Goal: Information Seeking & Learning: Find specific fact

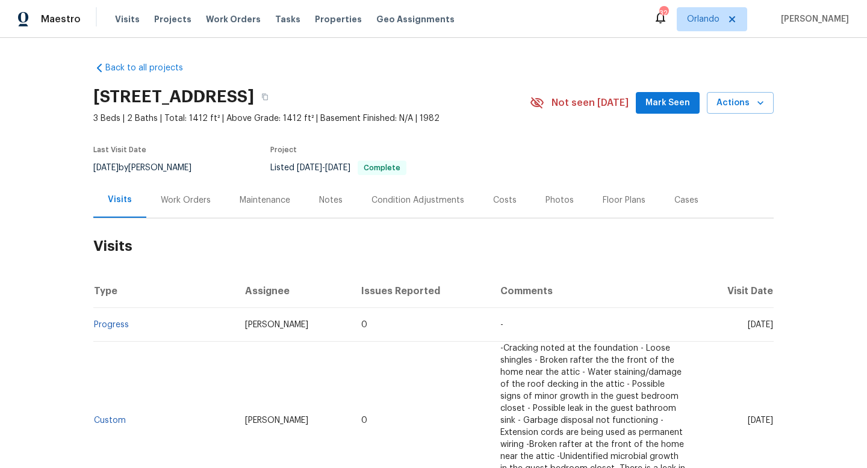
click at [119, 168] on span "9/2/2025" at bounding box center [105, 168] width 25 height 8
copy div "9/2/2025 by Navid Ranjbar"
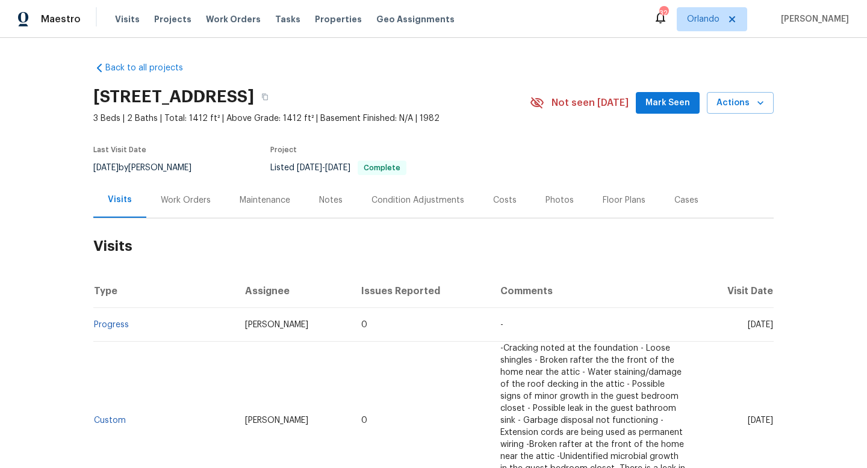
click at [184, 200] on div "Work Orders" at bounding box center [186, 200] width 50 height 12
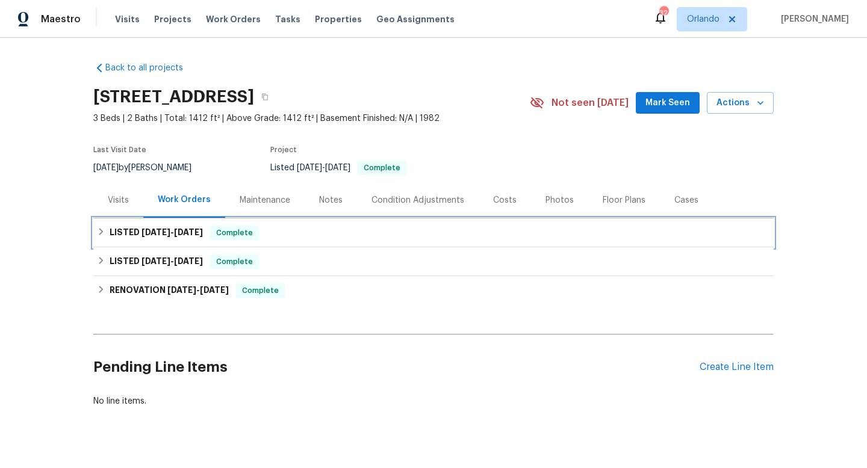
click at [141, 239] on h6 "LISTED 9/1/25 - 9/4/25" at bounding box center [156, 233] width 93 height 14
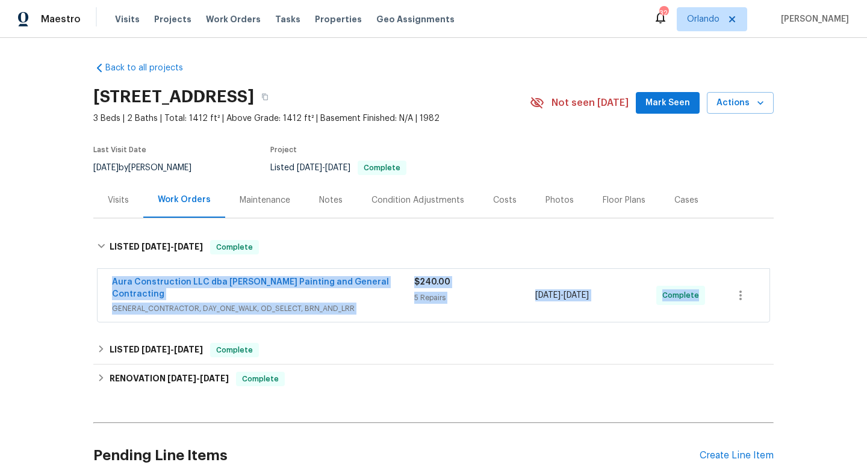
drag, startPoint x: 102, startPoint y: 282, endPoint x: 745, endPoint y: 296, distance: 643.2
click at [746, 297] on div "Aura Construction LLC dba Logan's Painting and General Contracting GENERAL_CONT…" at bounding box center [434, 295] width 672 height 53
copy div "Aura Construction LLC dba Logan's Painting and General Contracting GENERAL_CONT…"
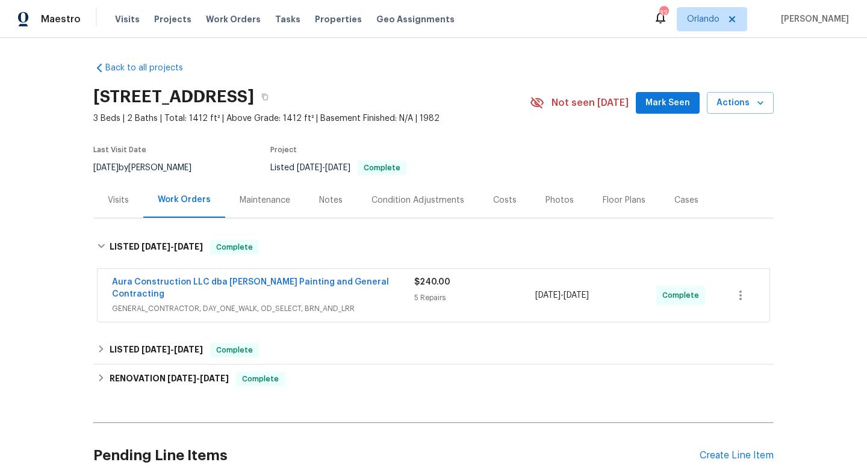
click at [679, 196] on div "Cases" at bounding box center [686, 200] width 24 height 12
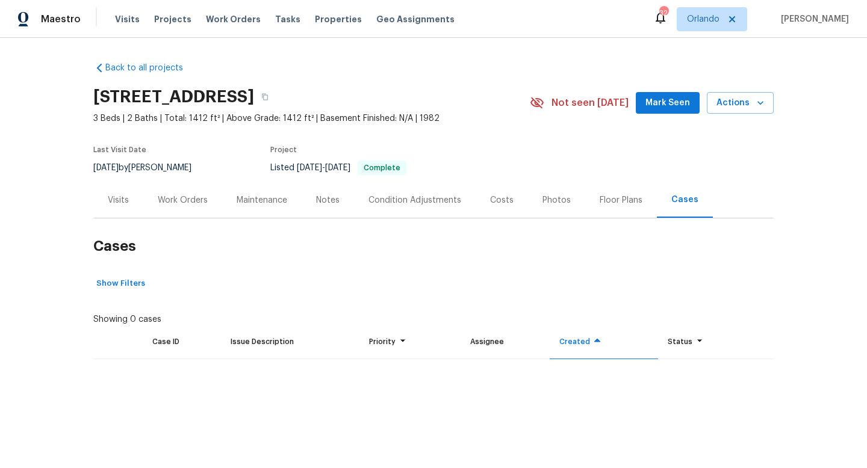
click at [130, 202] on div "Visits" at bounding box center [118, 200] width 50 height 36
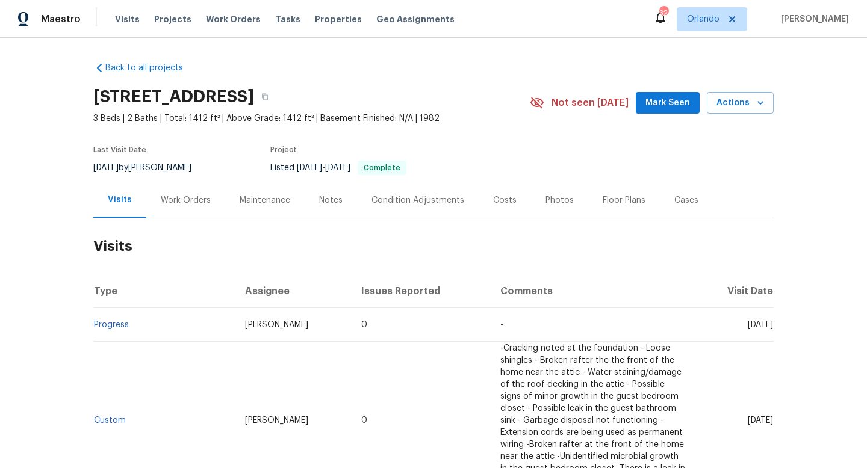
click at [172, 199] on div "Work Orders" at bounding box center [186, 200] width 50 height 12
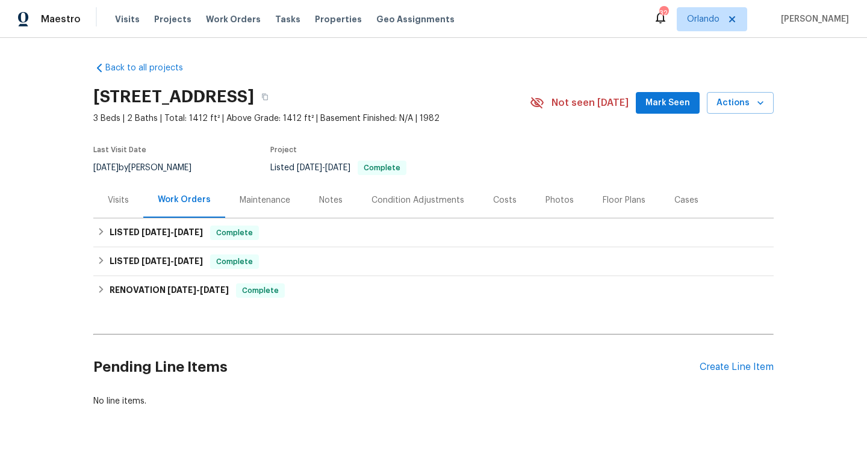
click at [126, 199] on div "Visits" at bounding box center [118, 200] width 21 height 12
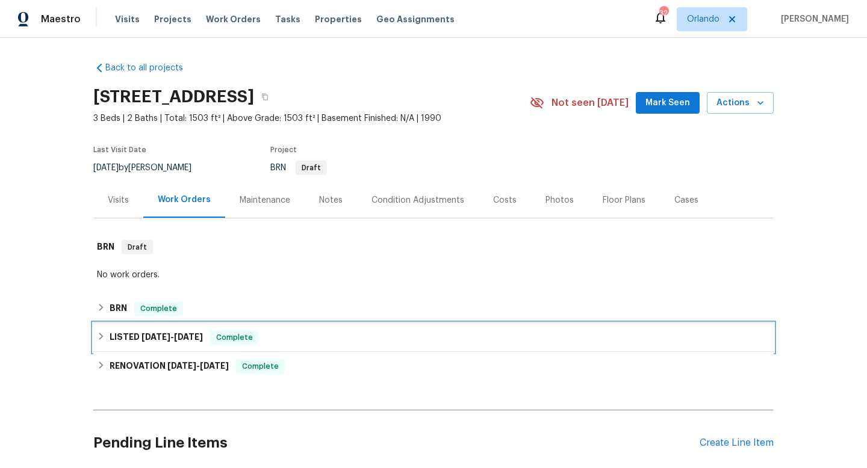
click at [110, 334] on h6 "LISTED 7/17/25 - 7/21/25" at bounding box center [156, 338] width 93 height 14
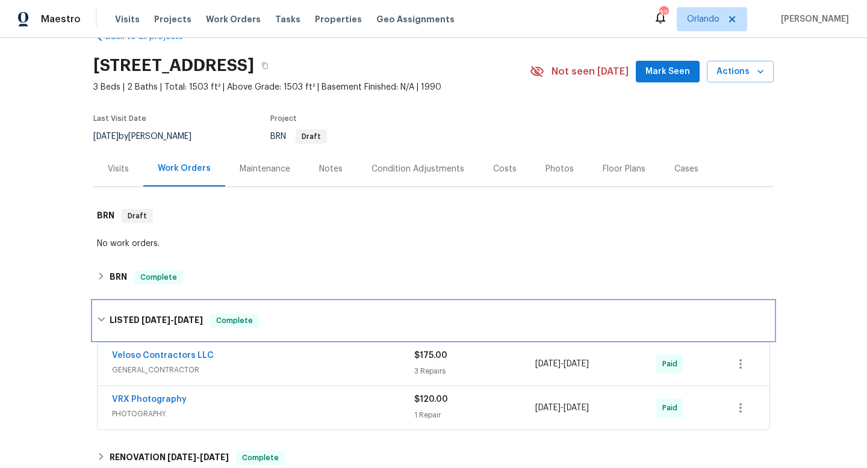
scroll to position [39, 0]
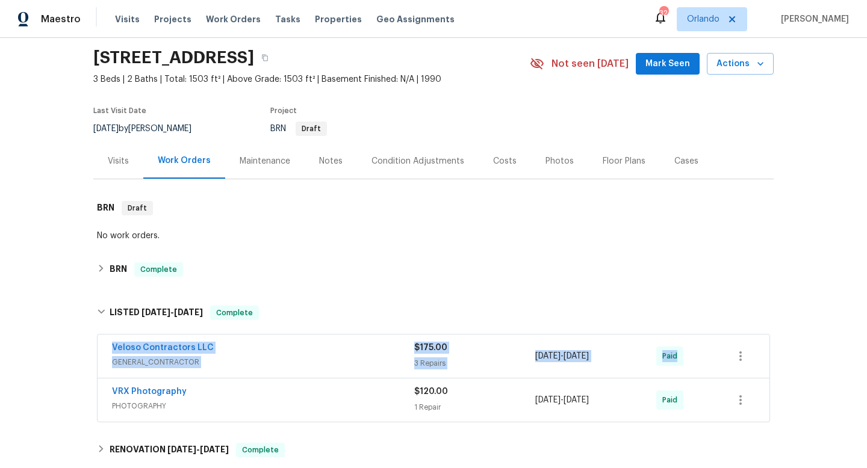
drag, startPoint x: 102, startPoint y: 335, endPoint x: 700, endPoint y: 349, distance: 597.4
click at [700, 351] on div "Veloso Contractors LLC GENERAL_CONTRACTOR $175.00 3 Repairs 7/17/2025 - 7/18/20…" at bounding box center [434, 356] width 672 height 43
copy div "Veloso Contractors LLC GENERAL_CONTRACTOR $175.00 3 Repairs 7/17/2025 - 7/18/20…"
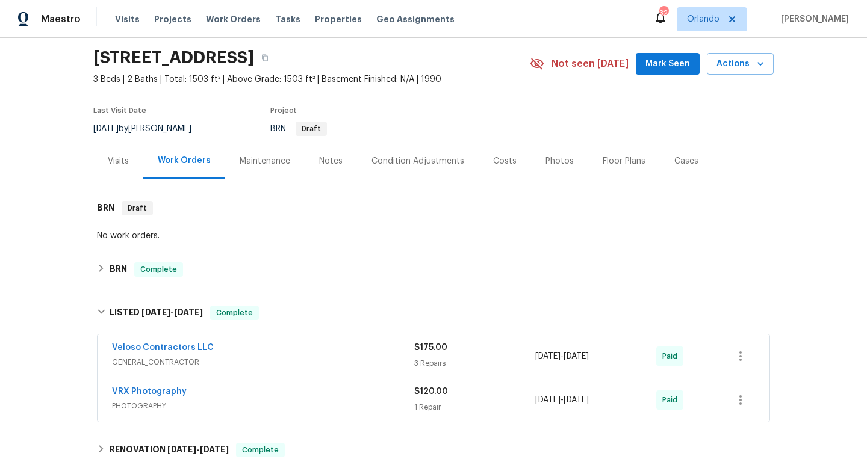
click at [148, 128] on div "8/21/2025 by Austin Jones" at bounding box center [149, 129] width 113 height 14
copy div "8/21/2025 by Austin Jones"
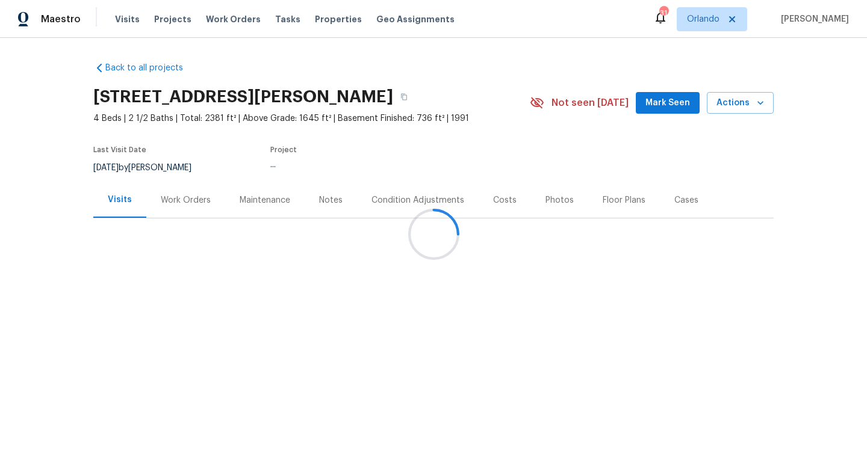
click at [547, 111] on div at bounding box center [433, 234] width 867 height 468
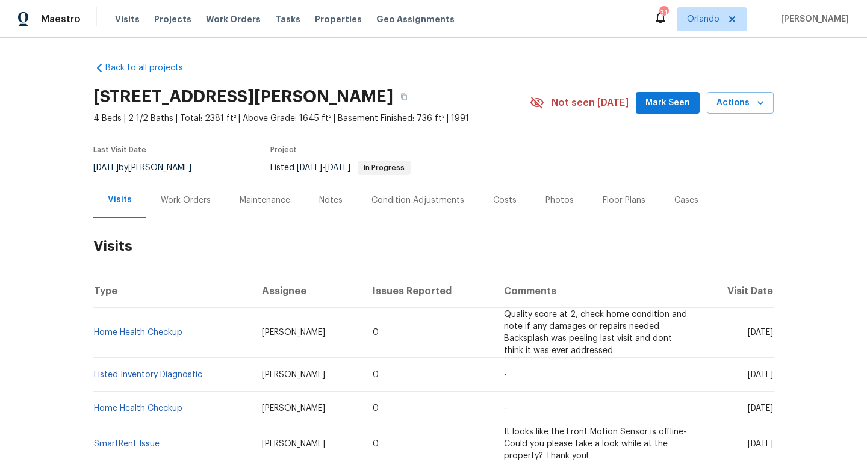
click at [193, 200] on div "Work Orders" at bounding box center [186, 200] width 50 height 12
click at [169, 205] on div "Work Orders" at bounding box center [186, 200] width 50 height 12
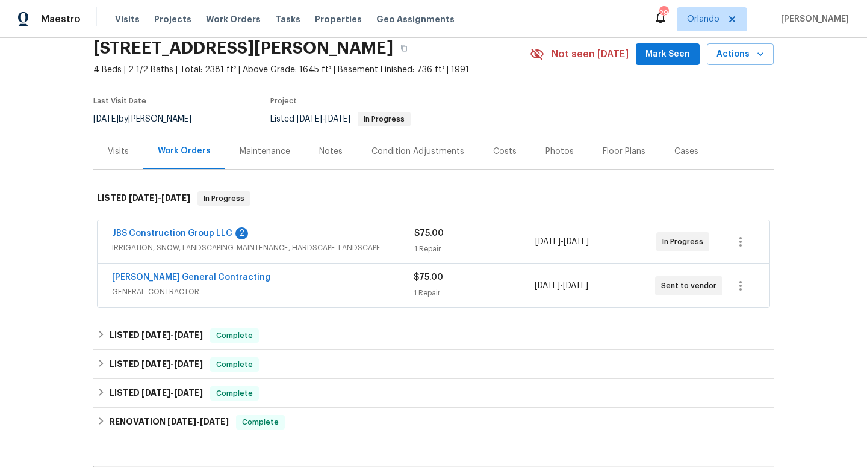
scroll to position [51, 0]
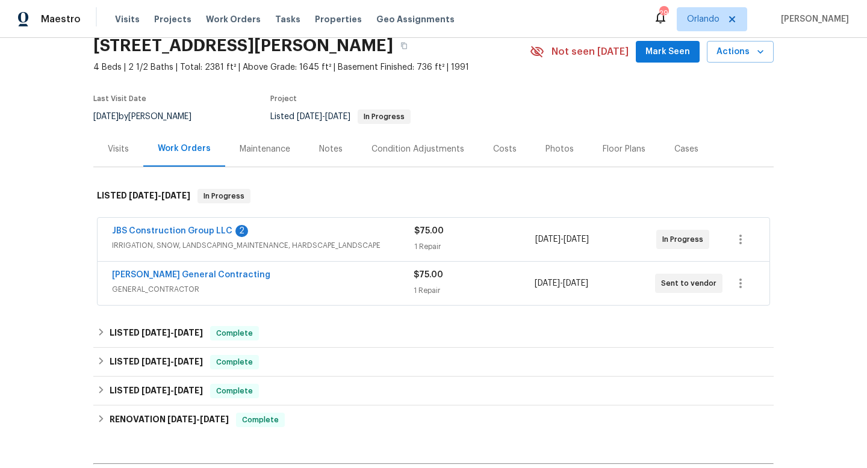
click at [283, 285] on span "GENERAL_CONTRACTOR" at bounding box center [263, 290] width 302 height 12
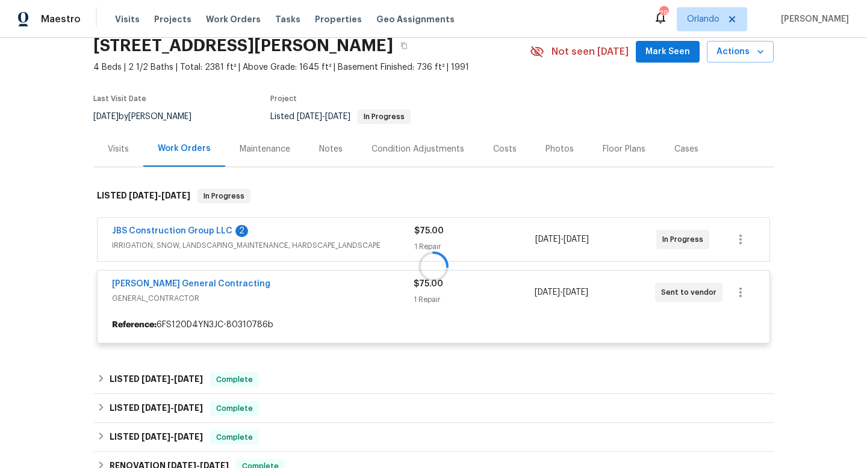
scroll to position [147, 0]
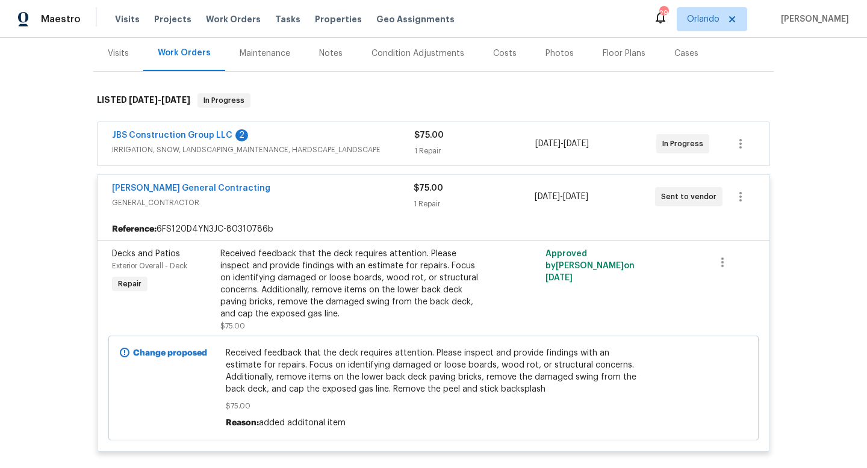
click at [319, 131] on div "JBS Construction Group LLC 2" at bounding box center [263, 136] width 302 height 14
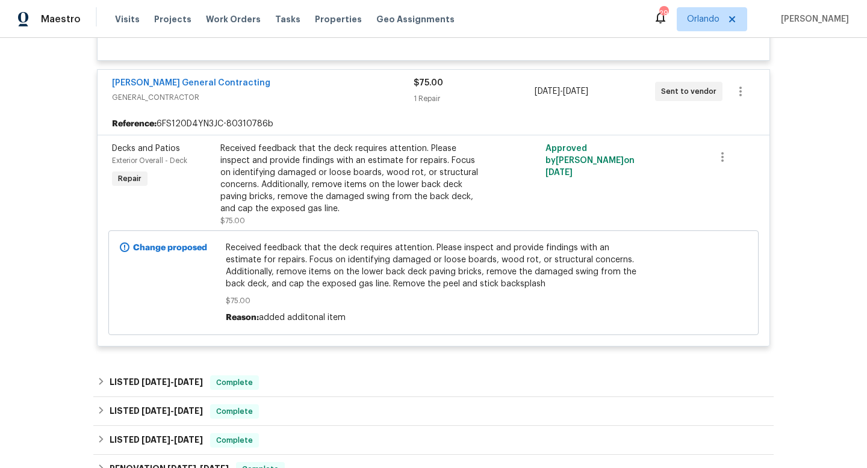
scroll to position [511, 0]
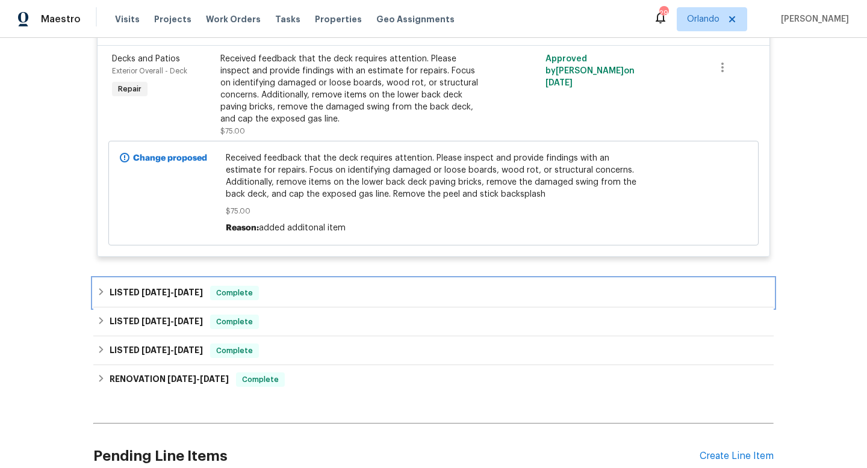
click at [291, 292] on div "LISTED [DATE] - [DATE] Complete" at bounding box center [433, 293] width 680 height 29
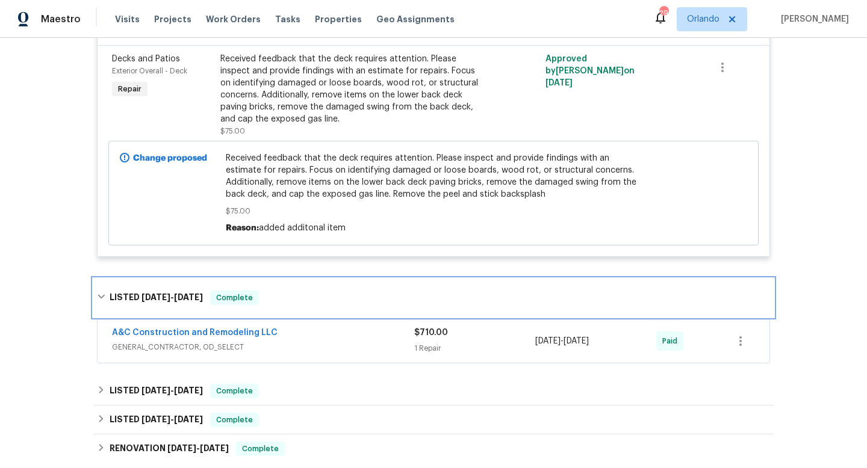
scroll to position [561, 0]
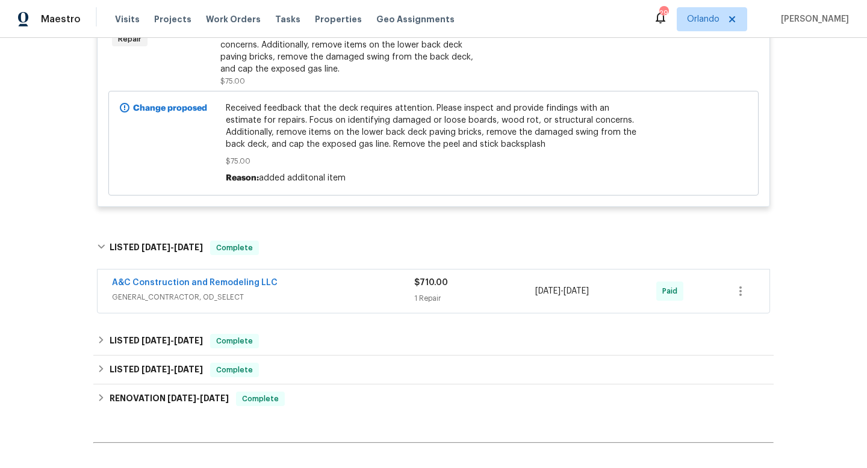
click at [320, 279] on div "A&C Construction and Remodeling LLC" at bounding box center [263, 284] width 302 height 14
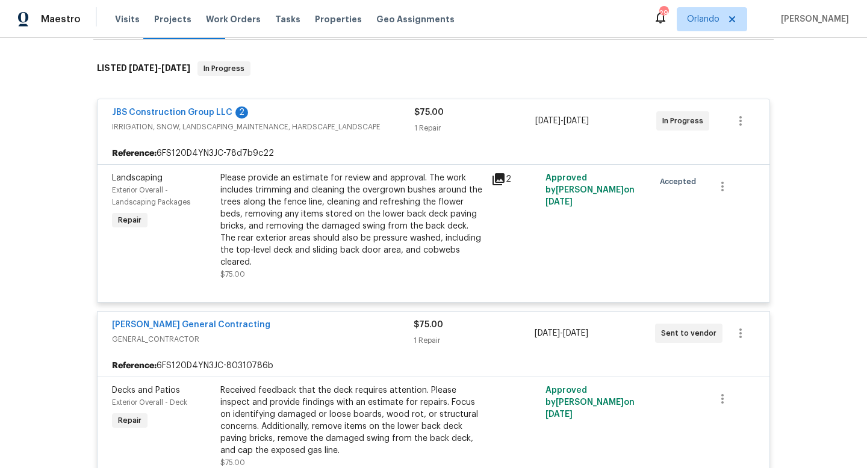
scroll to position [123, 0]
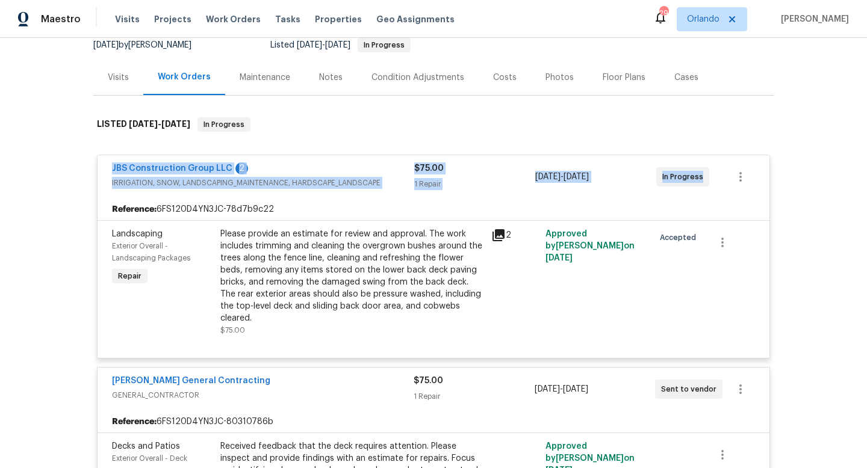
drag, startPoint x: 99, startPoint y: 169, endPoint x: 815, endPoint y: 186, distance: 716.7
click at [816, 187] on div "Back to all projects [STREET_ADDRESS][PERSON_NAME] 4 Beds | 2 1/2 Baths | Total…" at bounding box center [433, 253] width 867 height 430
copy div "JBS Construction Group LLC 2 IRRIGATION, SNOW, LANDSCAPING_MAINTENANCE, HARDSCA…"
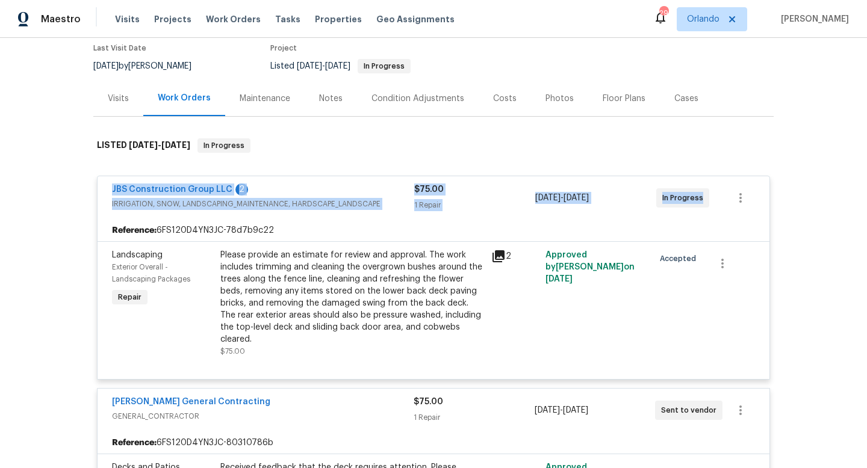
click at [145, 56] on div "Last Visit Date" at bounding box center [149, 52] width 113 height 14
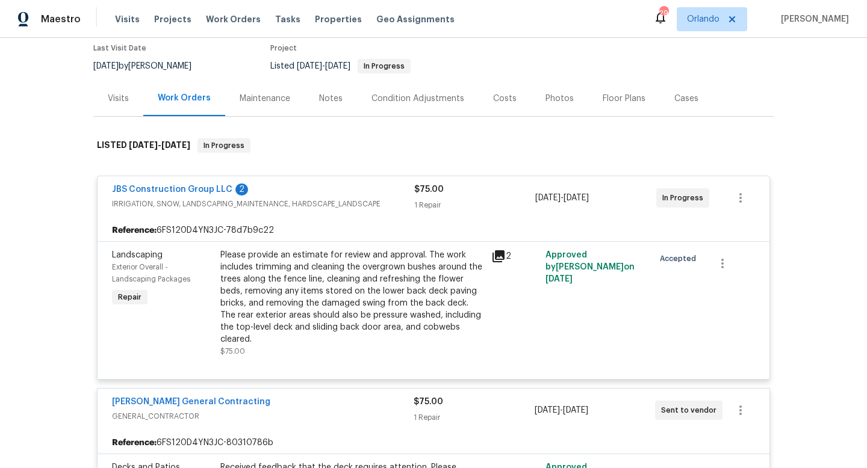
click at [145, 56] on div "Last Visit Date" at bounding box center [149, 52] width 113 height 14
click at [143, 63] on div "[DATE] by [PERSON_NAME]" at bounding box center [149, 66] width 113 height 14
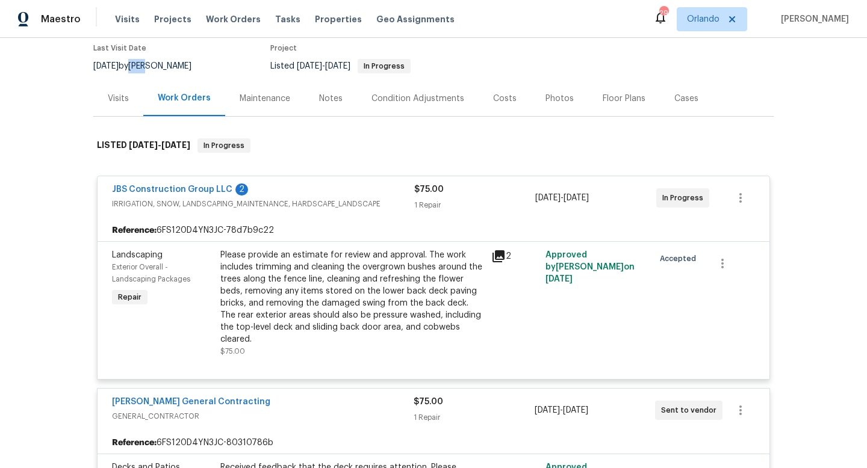
click at [143, 63] on div "[DATE] by [PERSON_NAME]" at bounding box center [149, 66] width 113 height 14
copy div "[DATE] by [PERSON_NAME]"
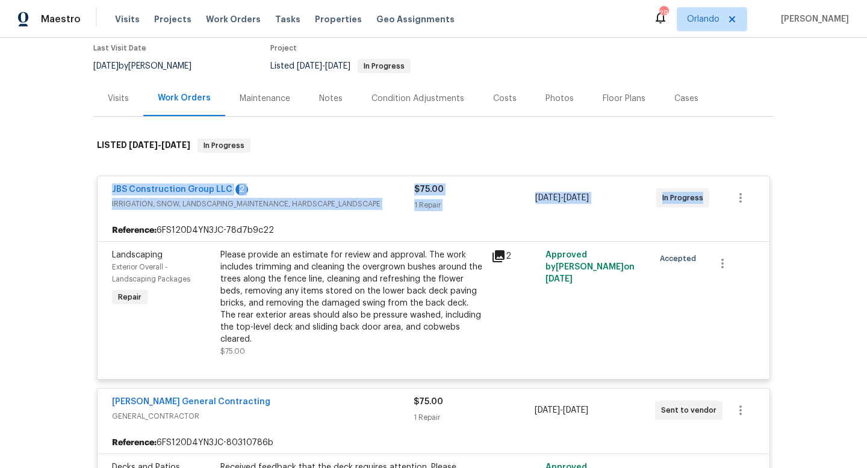
drag, startPoint x: 102, startPoint y: 187, endPoint x: 739, endPoint y: 209, distance: 637.4
click at [739, 210] on div "JBS Construction Group LLC 2 IRRIGATION, SNOW, LANDSCAPING_MAINTENANCE, HARDSCA…" at bounding box center [434, 197] width 672 height 43
copy div "JBS Construction Group LLC 2 IRRIGATION, SNOW, LANDSCAPING_MAINTENANCE, HARDSCA…"
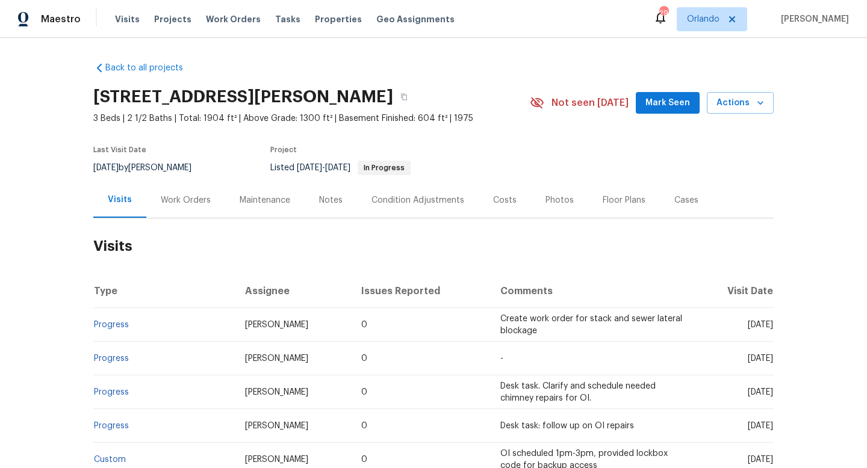
click at [171, 204] on div "Work Orders" at bounding box center [186, 200] width 50 height 12
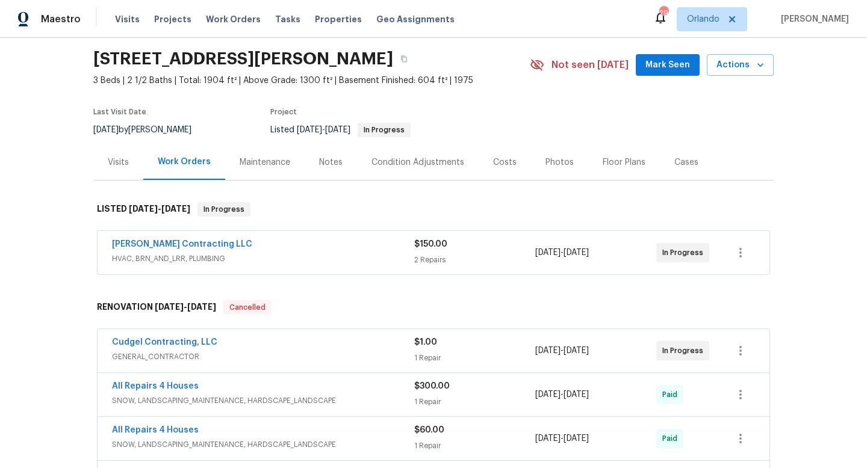
scroll to position [42, 0]
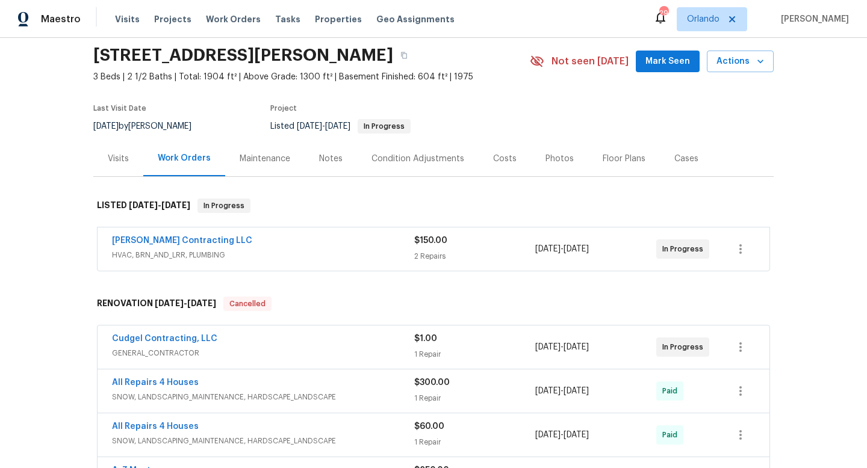
click at [300, 341] on div "Cudgel Contracting, LLC" at bounding box center [263, 340] width 302 height 14
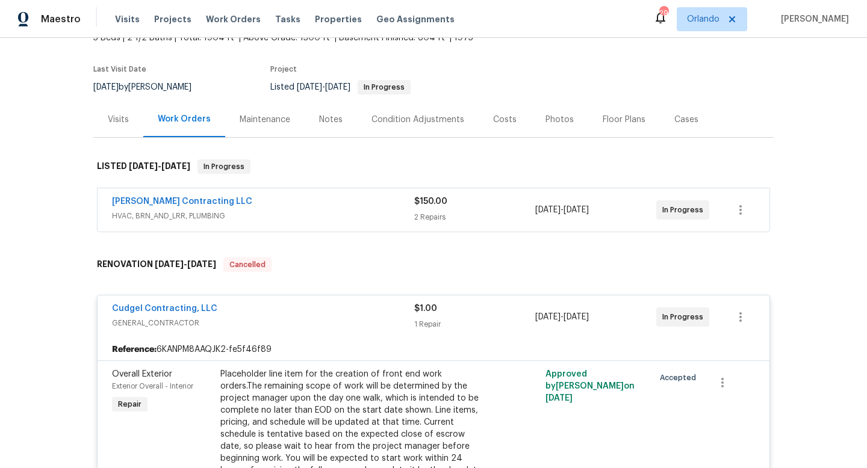
scroll to position [0, 0]
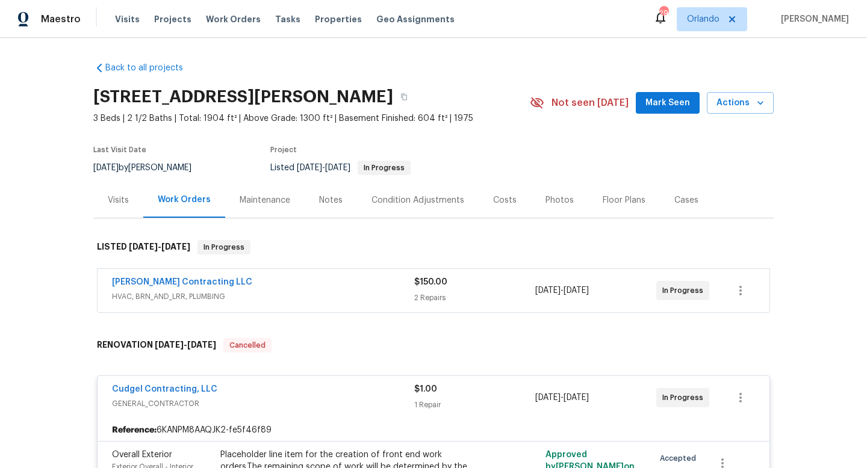
click at [295, 277] on div "Loftin Contracting LLC" at bounding box center [263, 283] width 302 height 14
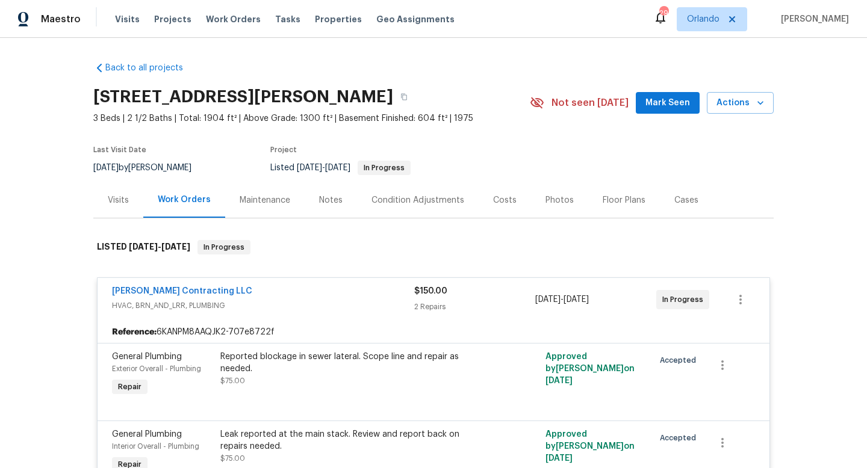
click at [102, 195] on div "Visits" at bounding box center [118, 200] width 50 height 36
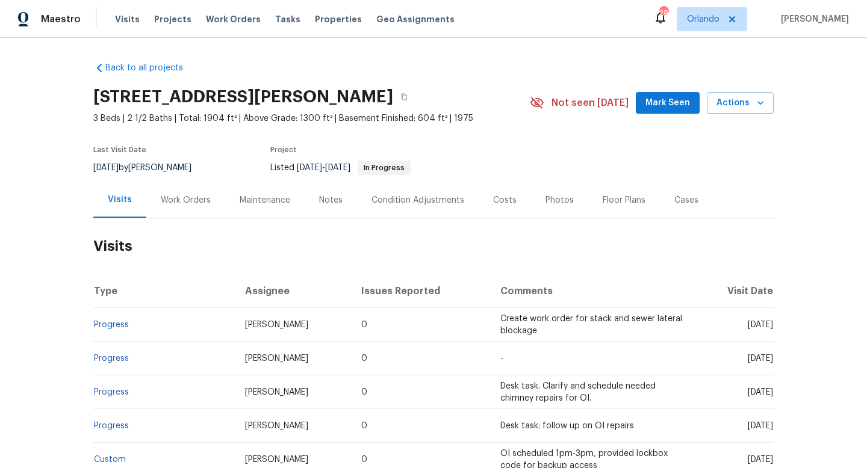
click at [136, 163] on div "8/21/2025 by Michael Gruener" at bounding box center [149, 168] width 113 height 14
copy div "8/21/2025 by Michael Gruener"
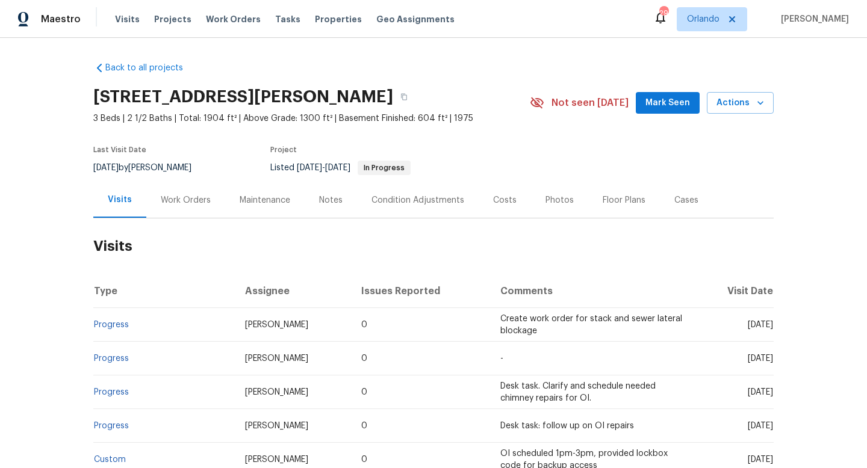
click at [164, 201] on div "Work Orders" at bounding box center [186, 200] width 50 height 12
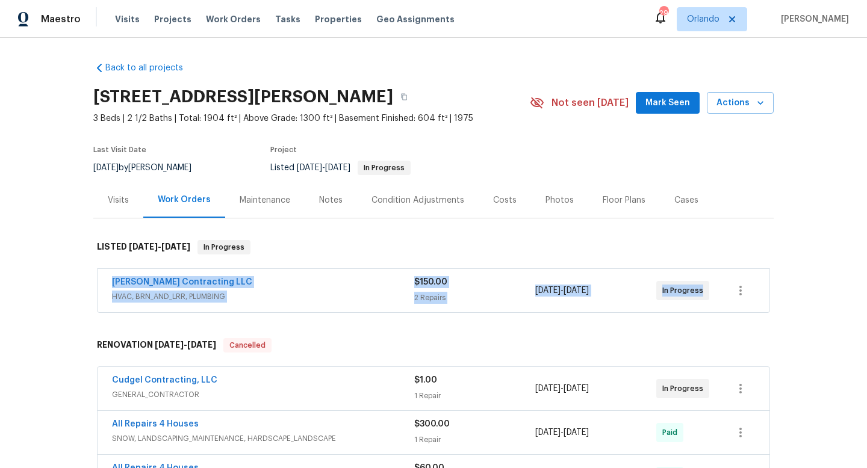
drag, startPoint x: 104, startPoint y: 279, endPoint x: 722, endPoint y: 290, distance: 617.8
click at [726, 290] on div "Loftin Contracting LLC HVAC, BRN_AND_LRR, PLUMBING $150.00 2 Repairs 8/21/2025 …" at bounding box center [434, 290] width 672 height 43
copy div "Loftin Contracting LLC HVAC, BRN_AND_LRR, PLUMBING $150.00 2 Repairs 8/21/2025 …"
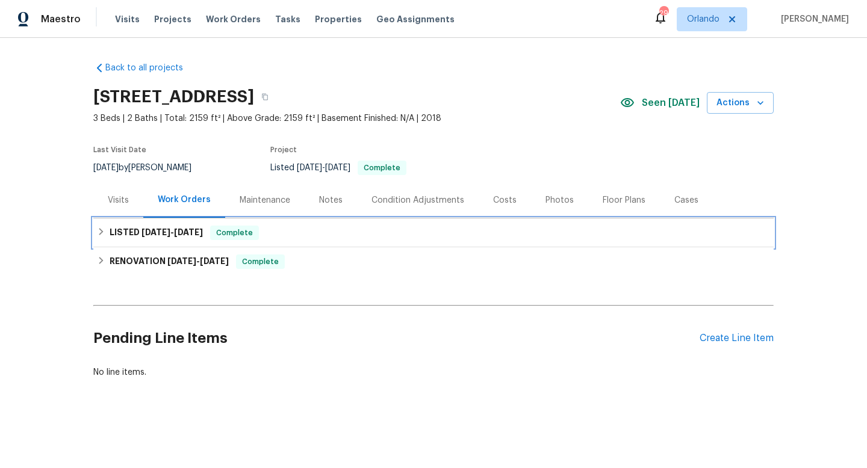
click at [168, 230] on span "8/15/25" at bounding box center [155, 232] width 29 height 8
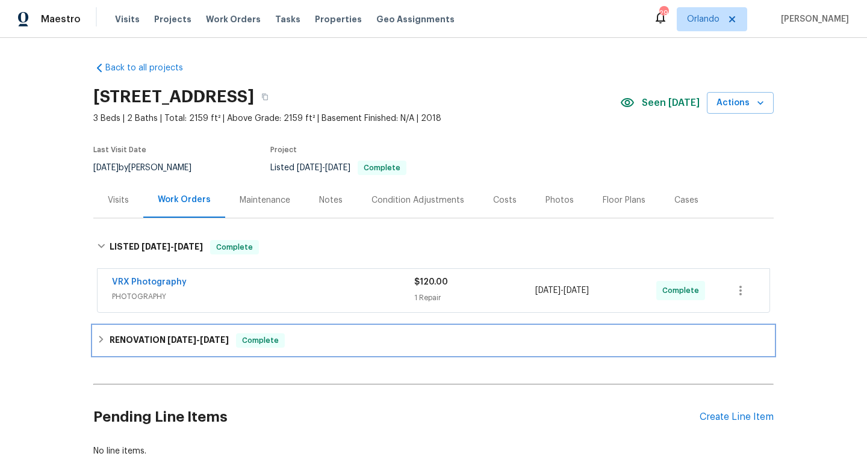
click at [153, 332] on div "RENOVATION 8/8/25 - 9/8/25 Complete" at bounding box center [433, 340] width 680 height 29
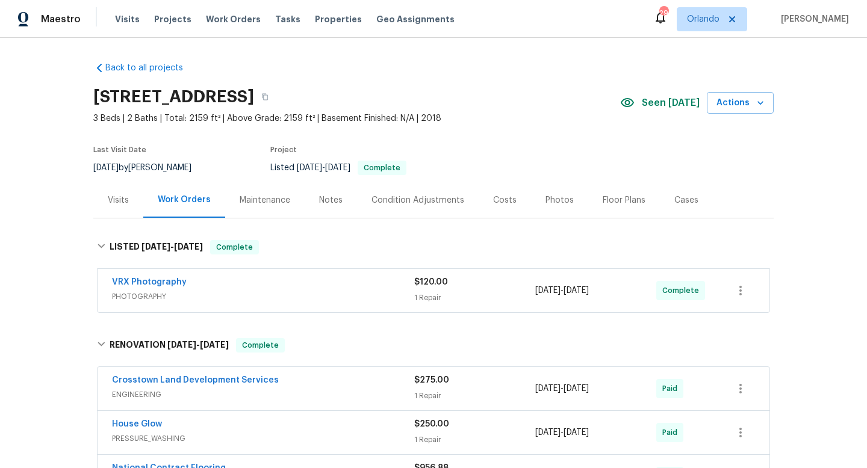
click at [143, 164] on div "9/5/2025 by Sheila Cooksey" at bounding box center [149, 168] width 113 height 14
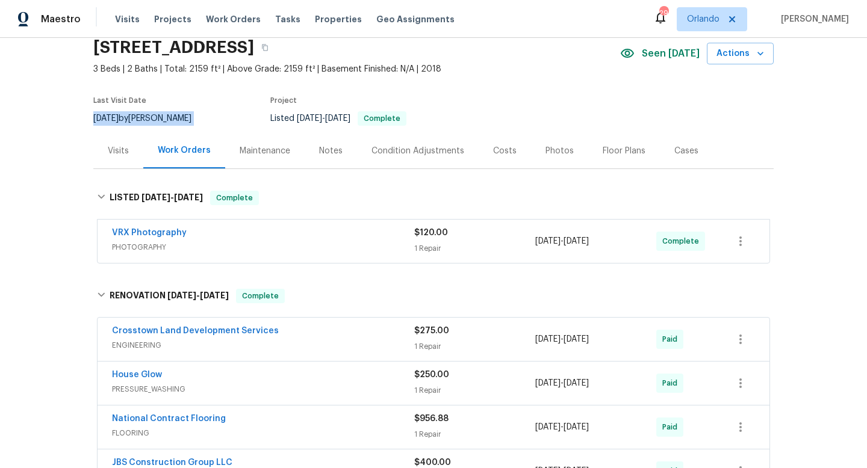
scroll to position [52, 0]
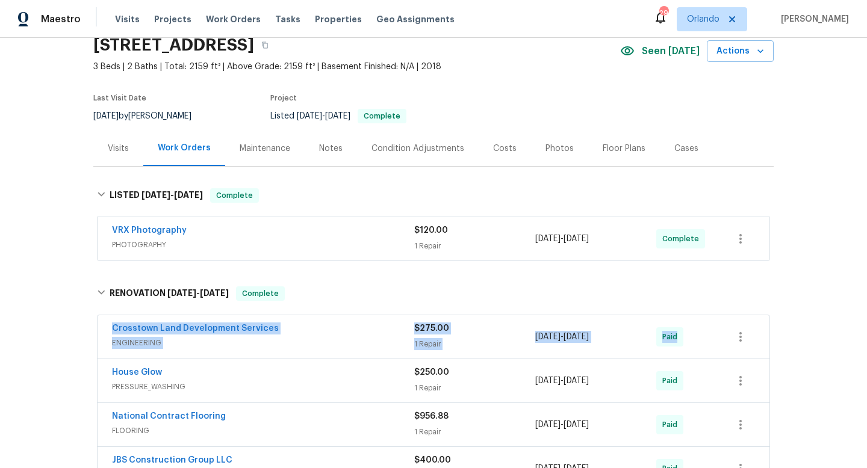
drag, startPoint x: 109, startPoint y: 327, endPoint x: 662, endPoint y: 339, distance: 553.4
click at [667, 342] on div "Crosstown Land Development Services ENGINEERING $275.00 1 Repair 8/4/2025 - 8/8…" at bounding box center [434, 336] width 672 height 43
copy div "Crosstown Land Development Services ENGINEERING $275.00 1 Repair 8/4/2025 - 8/8…"
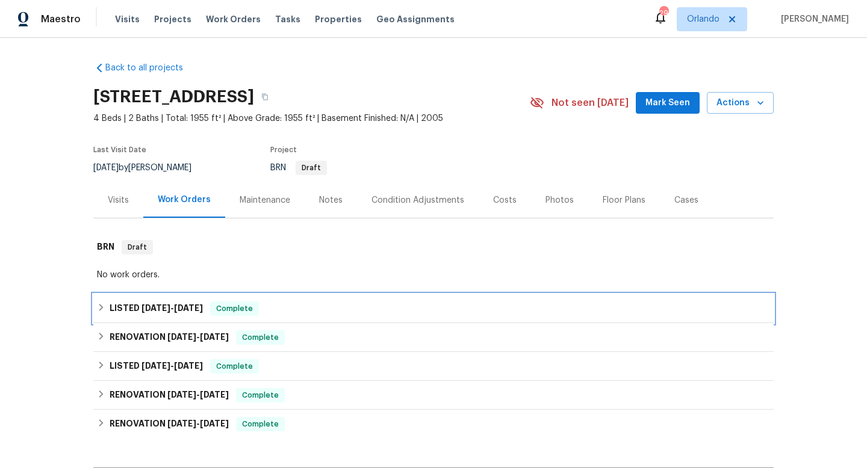
click at [166, 313] on h6 "LISTED 7/23/25 - 7/25/25" at bounding box center [156, 309] width 93 height 14
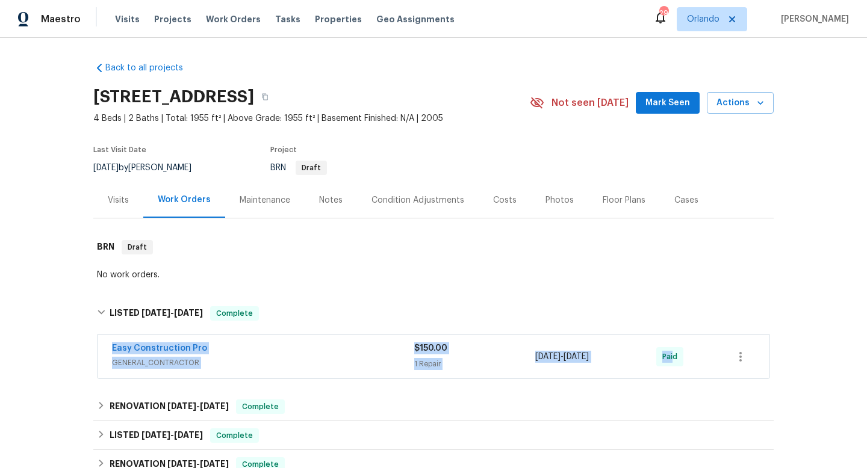
drag, startPoint x: 108, startPoint y: 345, endPoint x: 674, endPoint y: 361, distance: 565.6
click at [674, 361] on div "Easy Construction Pro GENERAL_CONTRACTOR $150.00 1 Repair 7/23/2025 - 7/25/2025…" at bounding box center [434, 356] width 672 height 43
copy div "Easy Construction Pro GENERAL_CONTRACTOR $150.00 1 Repair 7/23/2025 - 7/25/2025…"
click at [375, 359] on span "GENERAL_CONTRACTOR" at bounding box center [263, 363] width 302 height 12
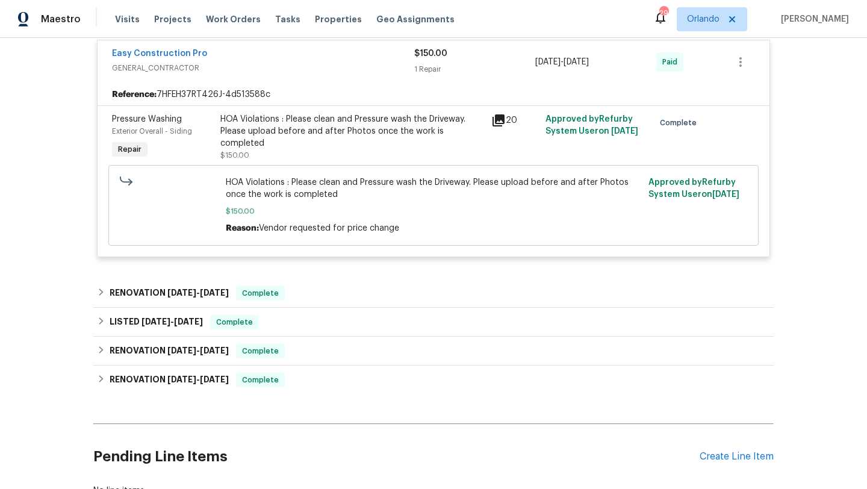
scroll to position [359, 0]
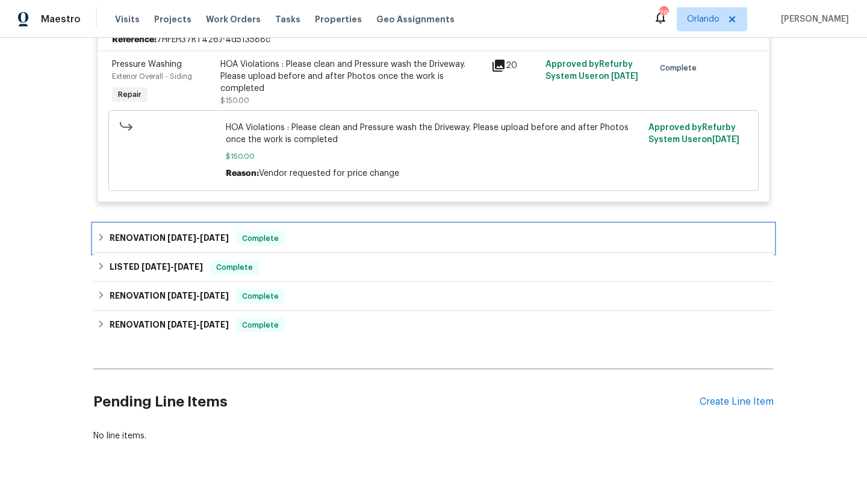
click at [305, 247] on div "RENOVATION 5/15/25 - 5/19/25 Complete" at bounding box center [433, 238] width 680 height 29
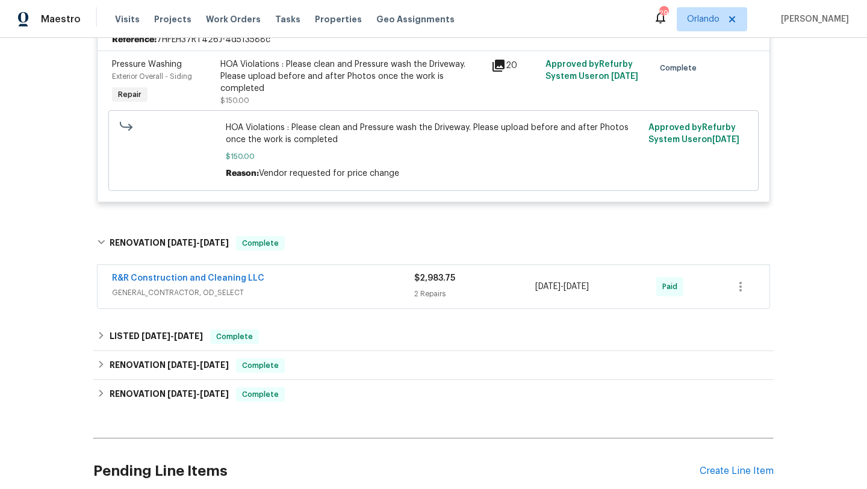
click at [315, 287] on span "GENERAL_CONTRACTOR, OD_SELECT" at bounding box center [263, 293] width 302 height 12
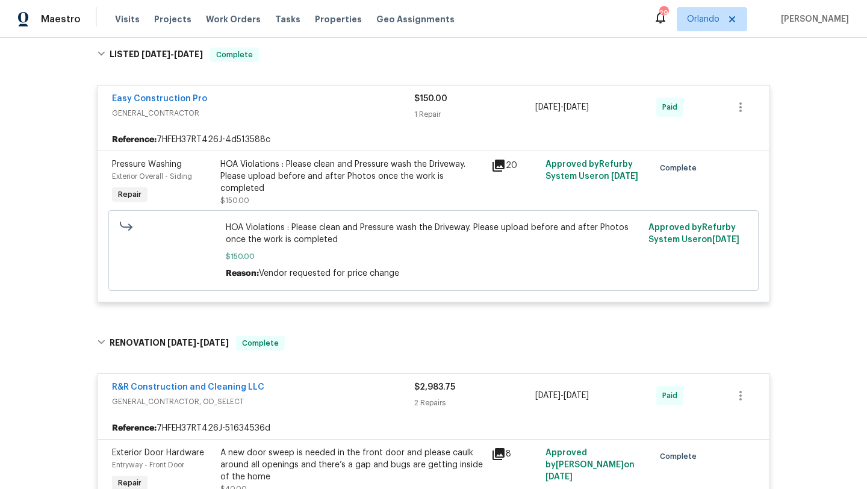
scroll to position [228, 0]
